Goal: Navigation & Orientation: Find specific page/section

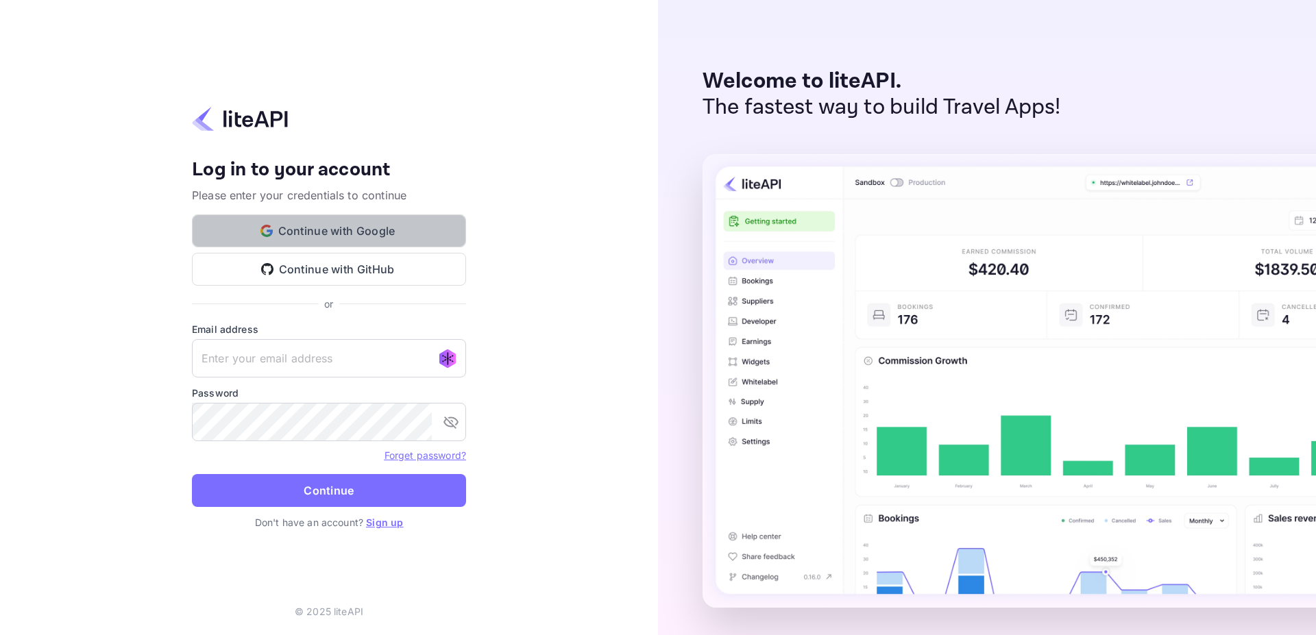
click at [371, 228] on button "Continue with Google" at bounding box center [329, 231] width 274 height 33
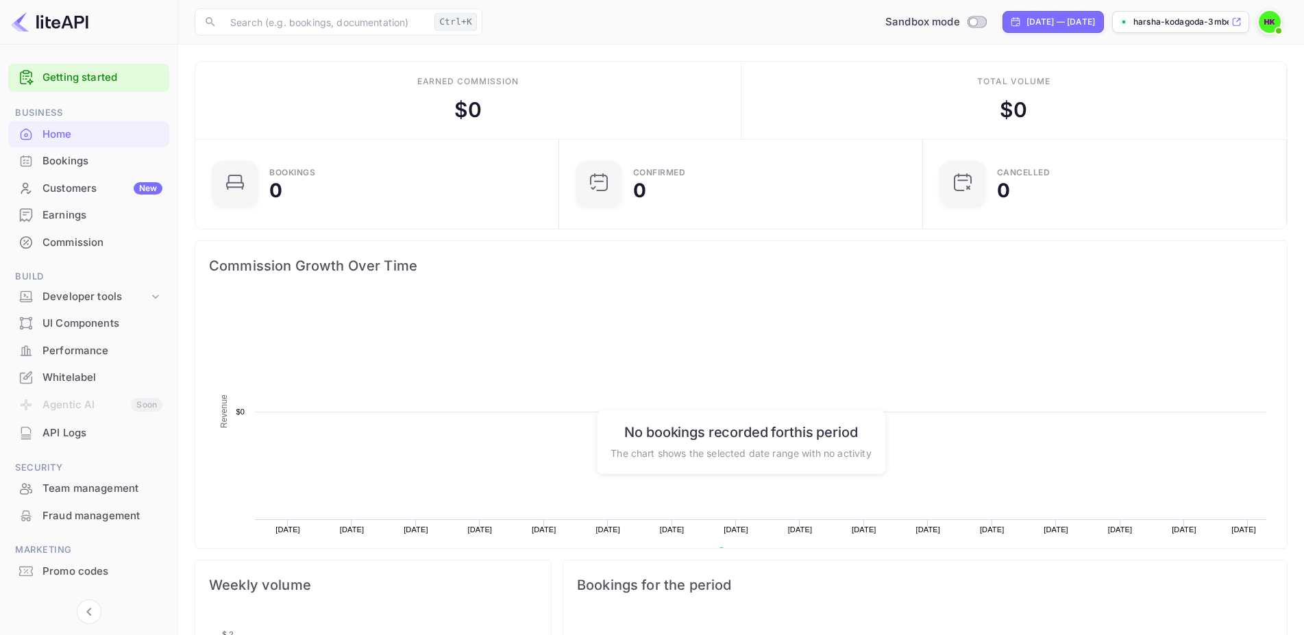
scroll to position [211, 344]
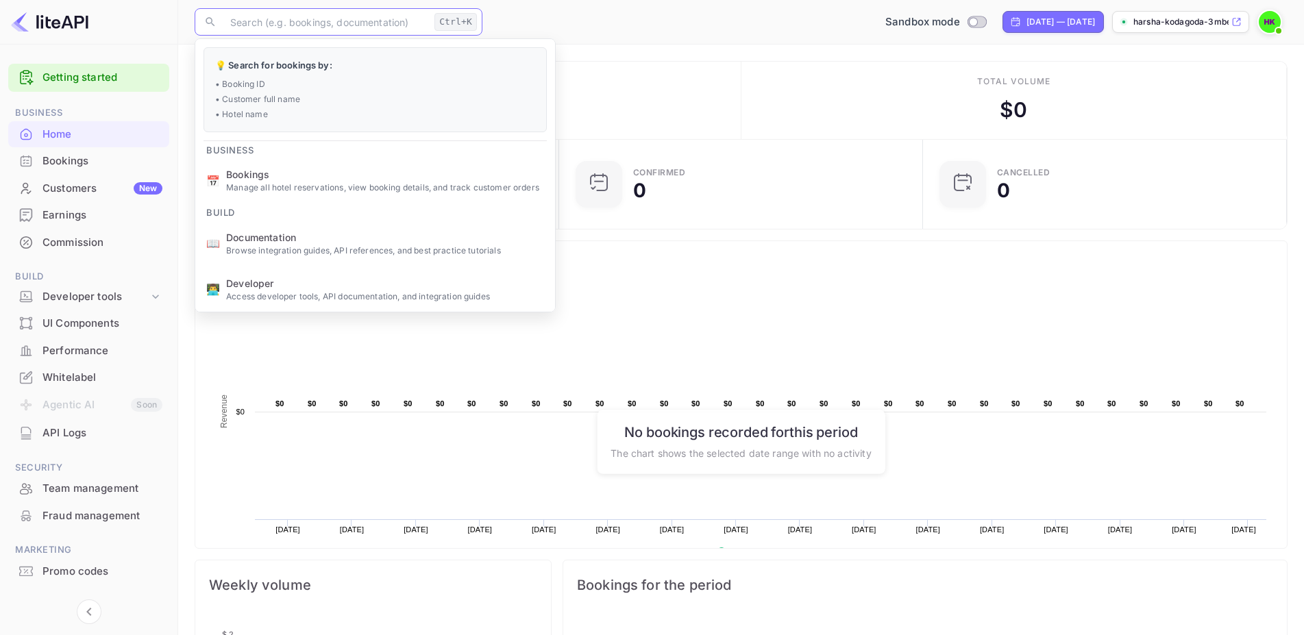
click at [263, 20] on input "text" at bounding box center [325, 21] width 207 height 27
click at [1176, 17] on p "harsha-kodagoda-3mbe3...." at bounding box center [1181, 22] width 95 height 12
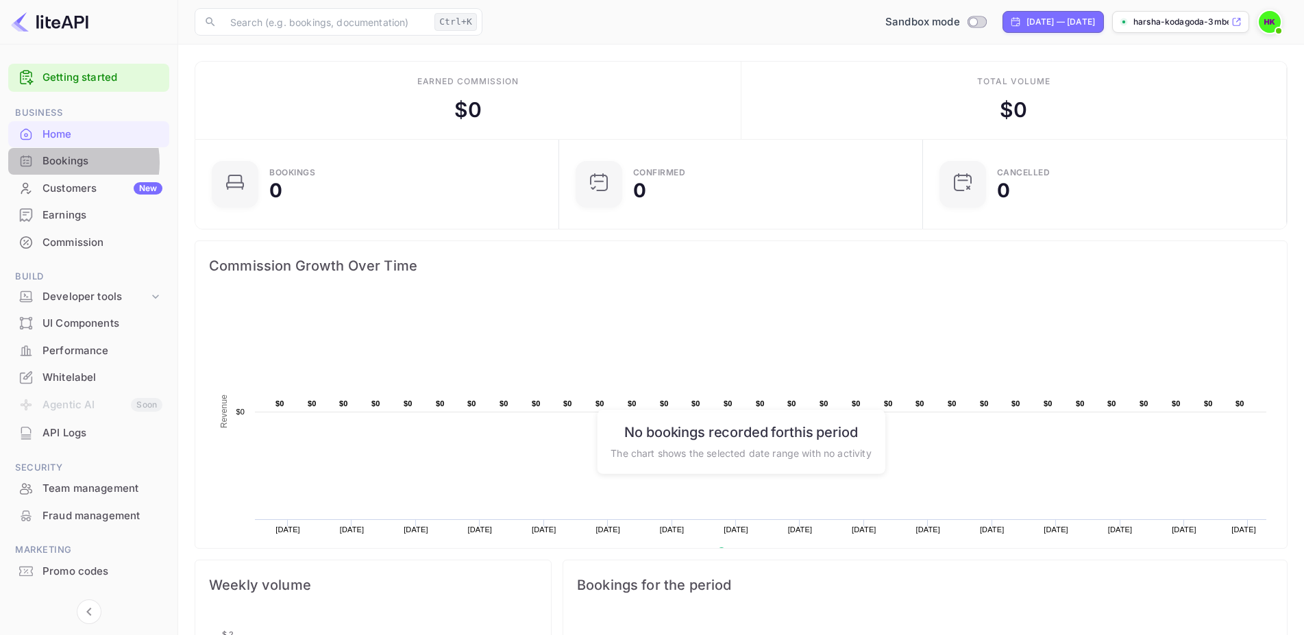
click at [66, 162] on div "Bookings" at bounding box center [102, 162] width 120 height 16
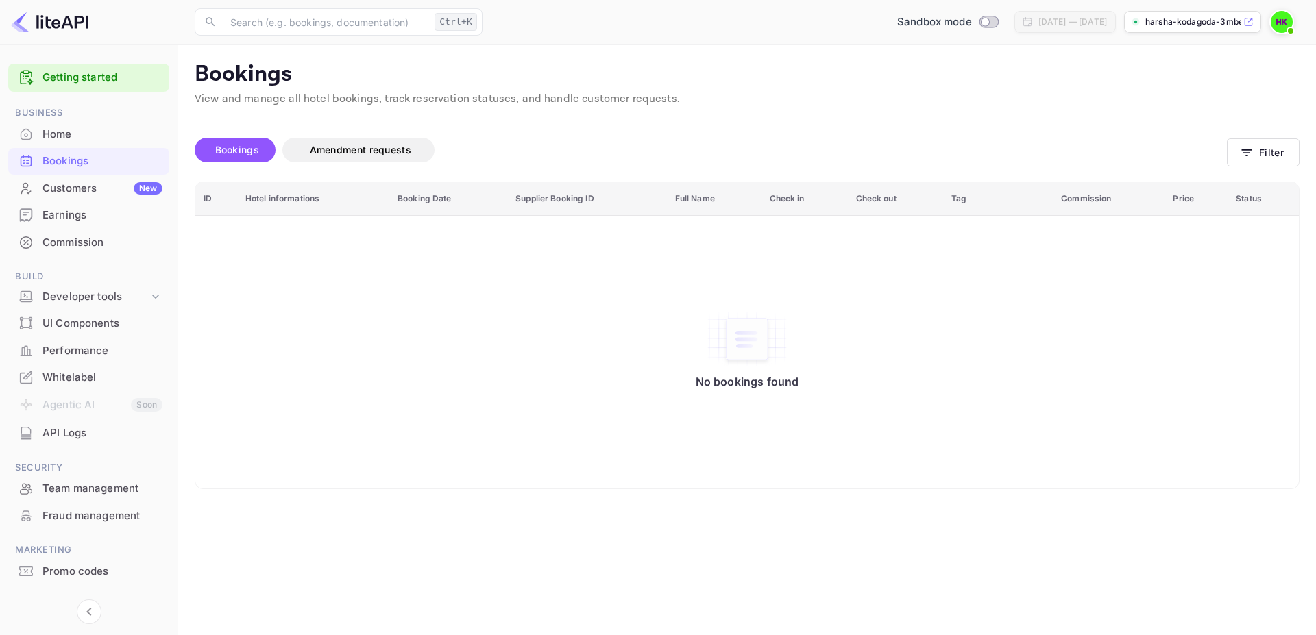
click at [94, 327] on div "UI Components" at bounding box center [102, 324] width 120 height 16
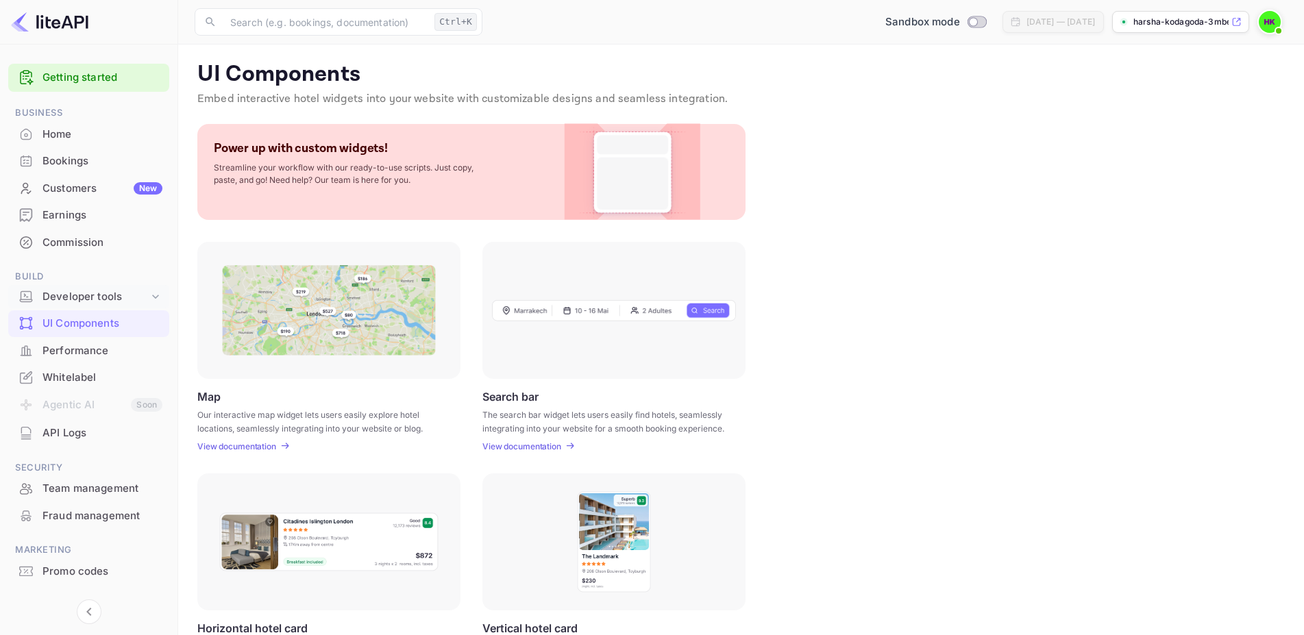
click at [89, 297] on div "Developer tools" at bounding box center [95, 297] width 106 height 16
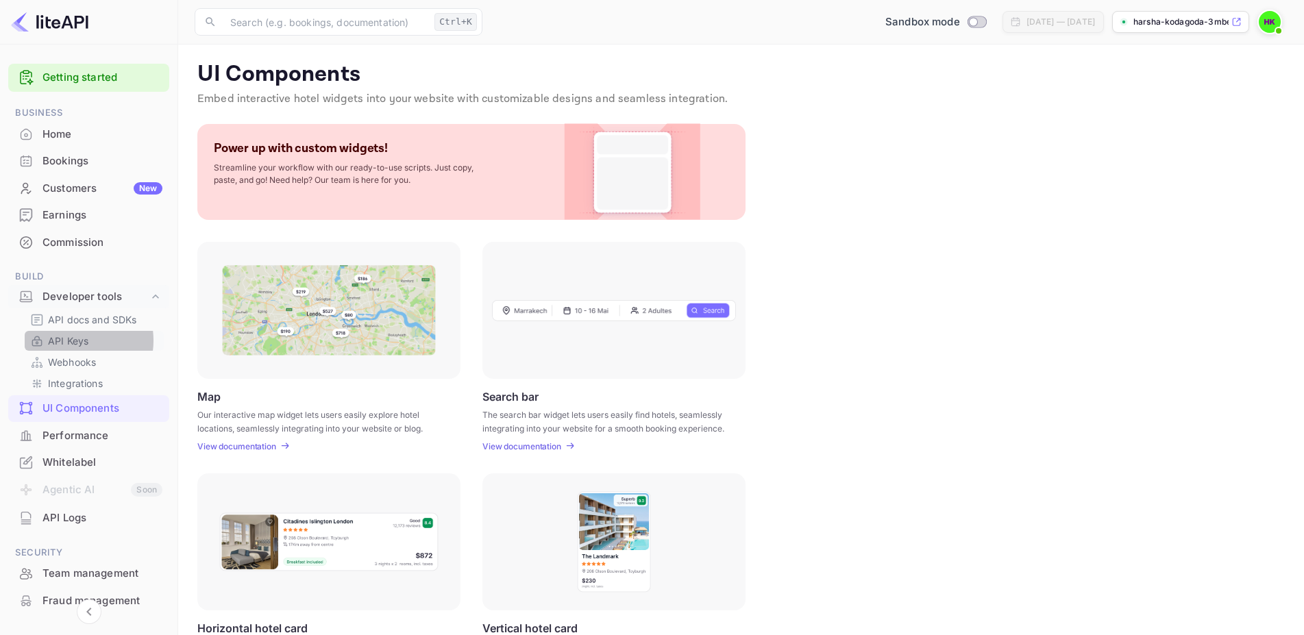
click at [69, 341] on p "API Keys" at bounding box center [68, 341] width 40 height 14
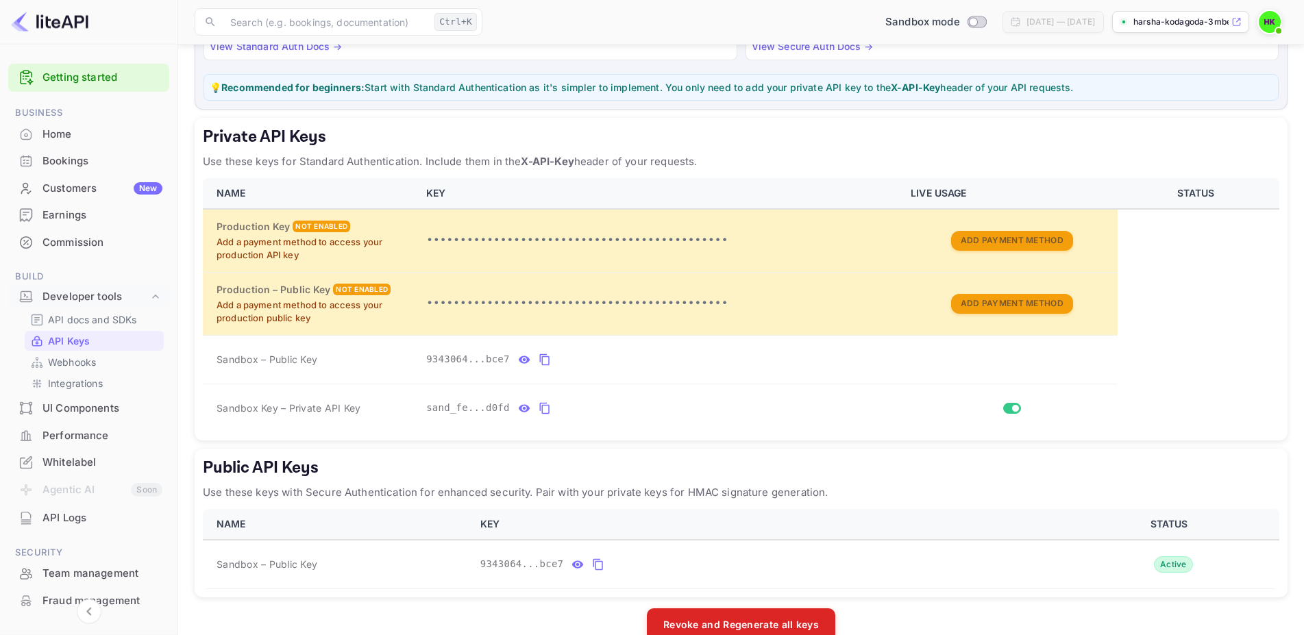
scroll to position [188, 0]
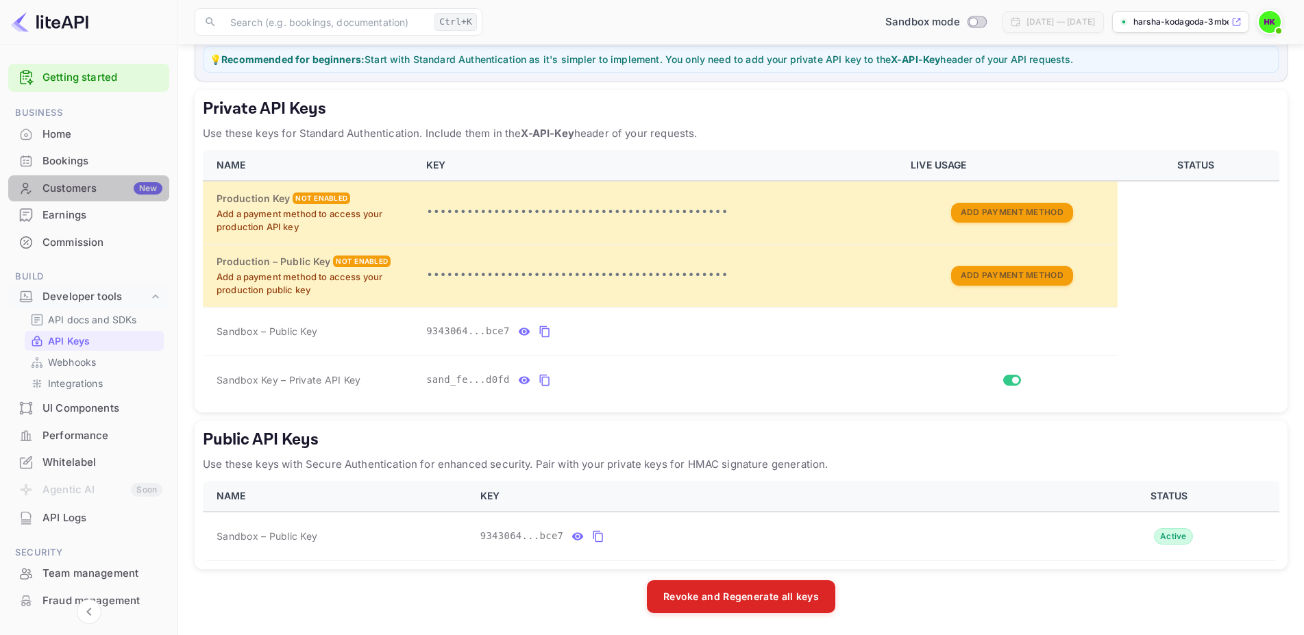
click at [101, 191] on div "Customers New" at bounding box center [102, 189] width 120 height 16
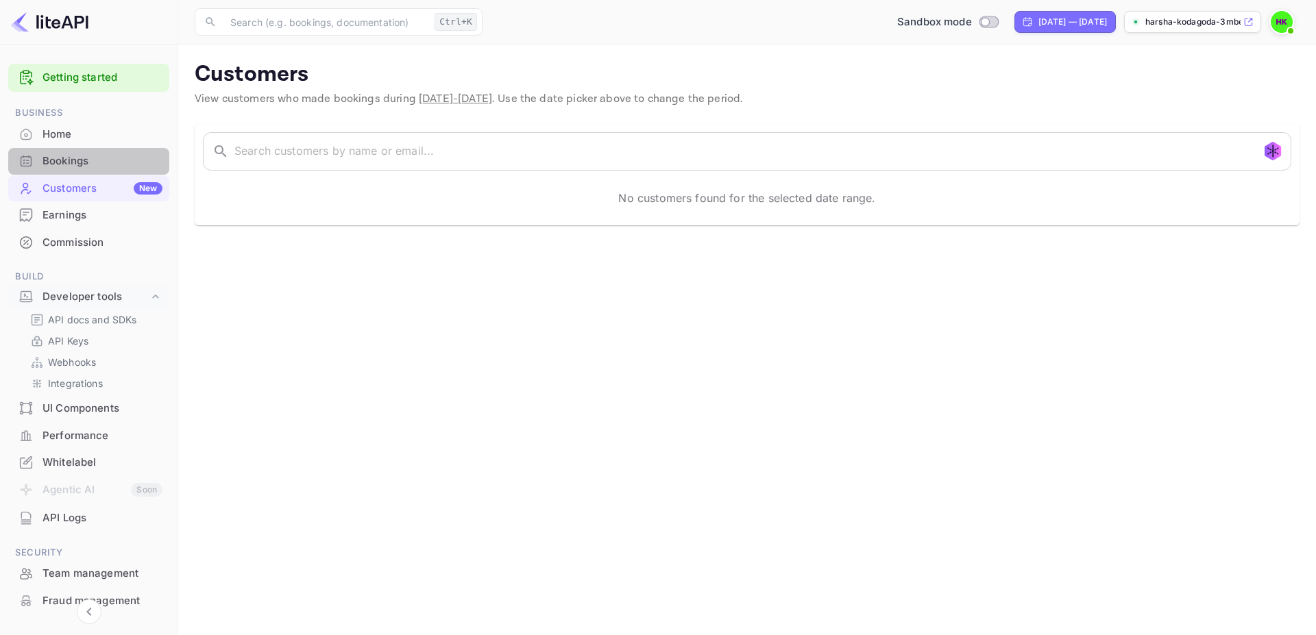
click at [96, 162] on div "Bookings" at bounding box center [102, 162] width 120 height 16
